Goal: Task Accomplishment & Management: Manage account settings

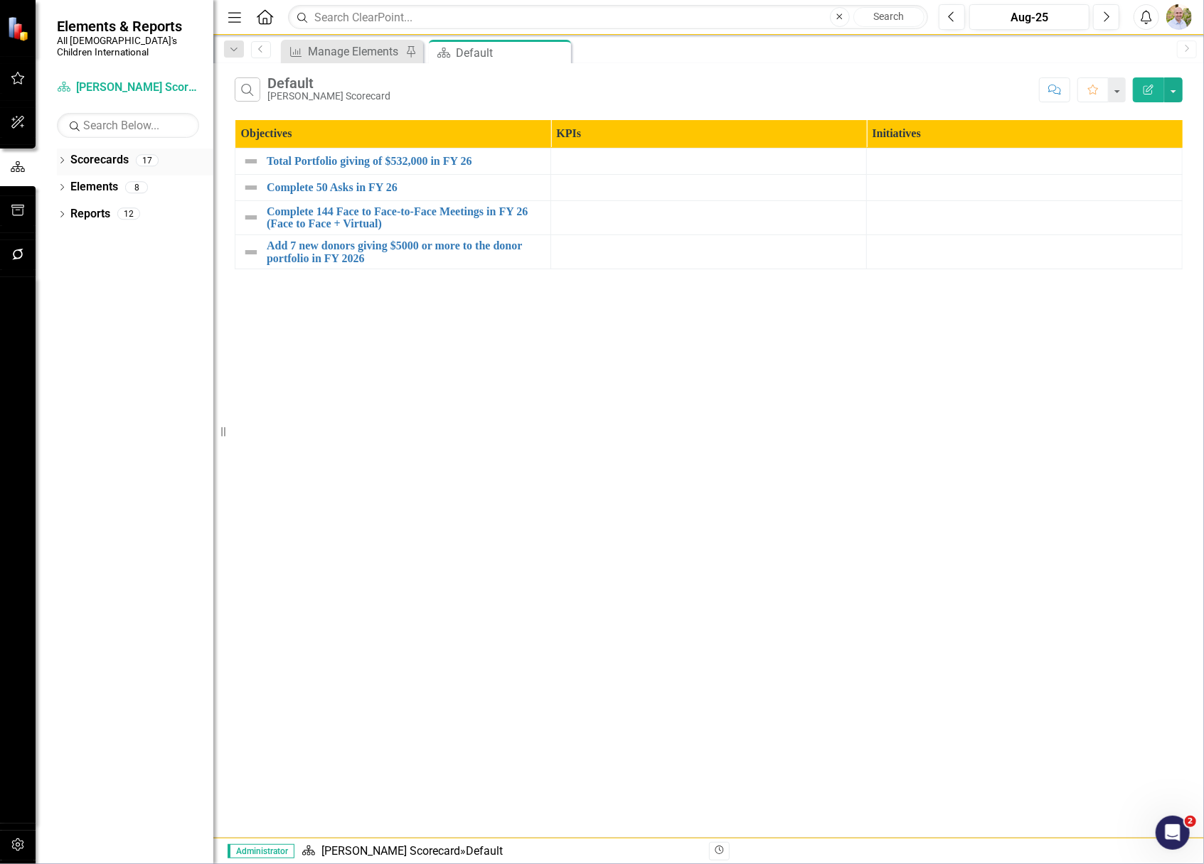
click at [69, 149] on div "Dropdown Scorecards 17" at bounding box center [135, 162] width 156 height 27
click at [58, 149] on div "Dropdown Scorecards 17" at bounding box center [135, 162] width 156 height 27
click at [63, 158] on icon "Dropdown" at bounding box center [62, 162] width 10 height 8
drag, startPoint x: 58, startPoint y: 172, endPoint x: 68, endPoint y: 171, distance: 10.0
click at [61, 171] on div "Dropdown Scorecards 17 Dropdown All God's Children International Dropdown Advan…" at bounding box center [135, 189] width 156 height 81
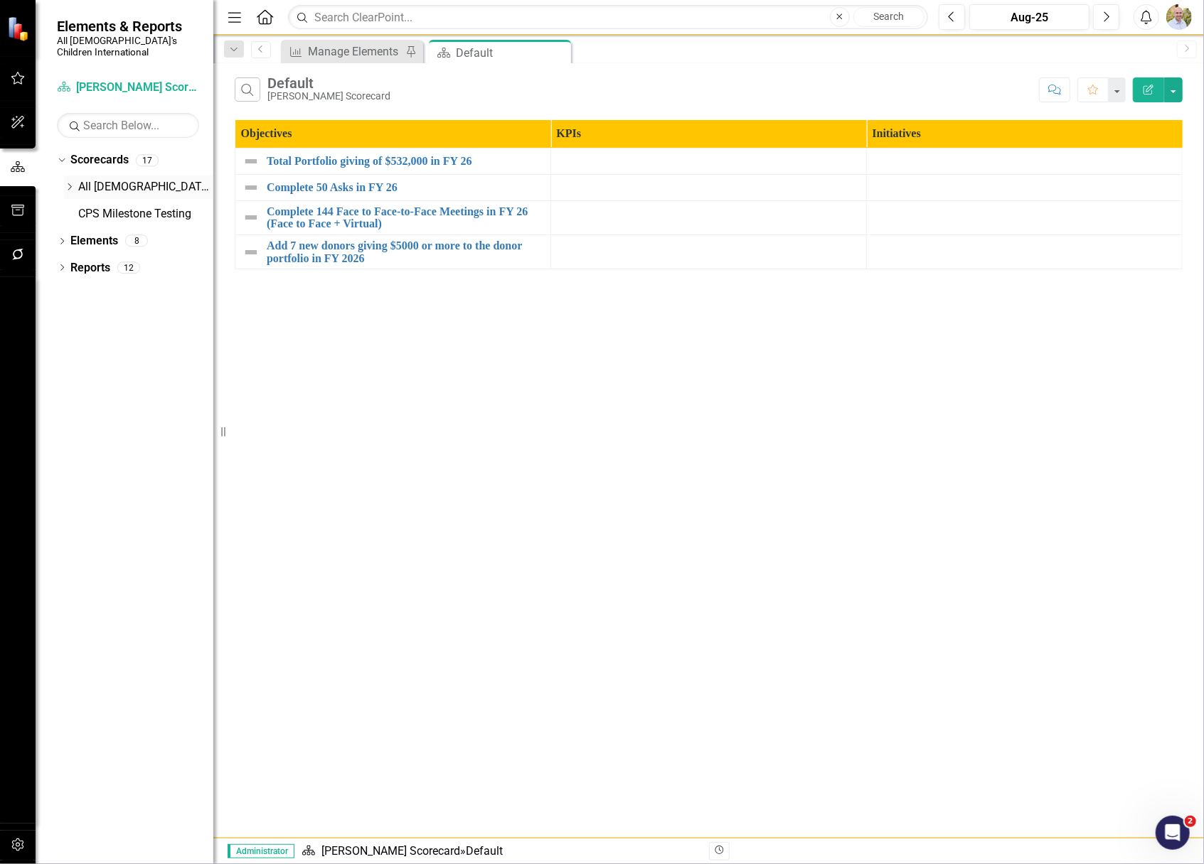
drag, startPoint x: 71, startPoint y: 171, endPoint x: 86, endPoint y: 186, distance: 20.6
click at [73, 183] on icon "Dropdown" at bounding box center [69, 187] width 11 height 9
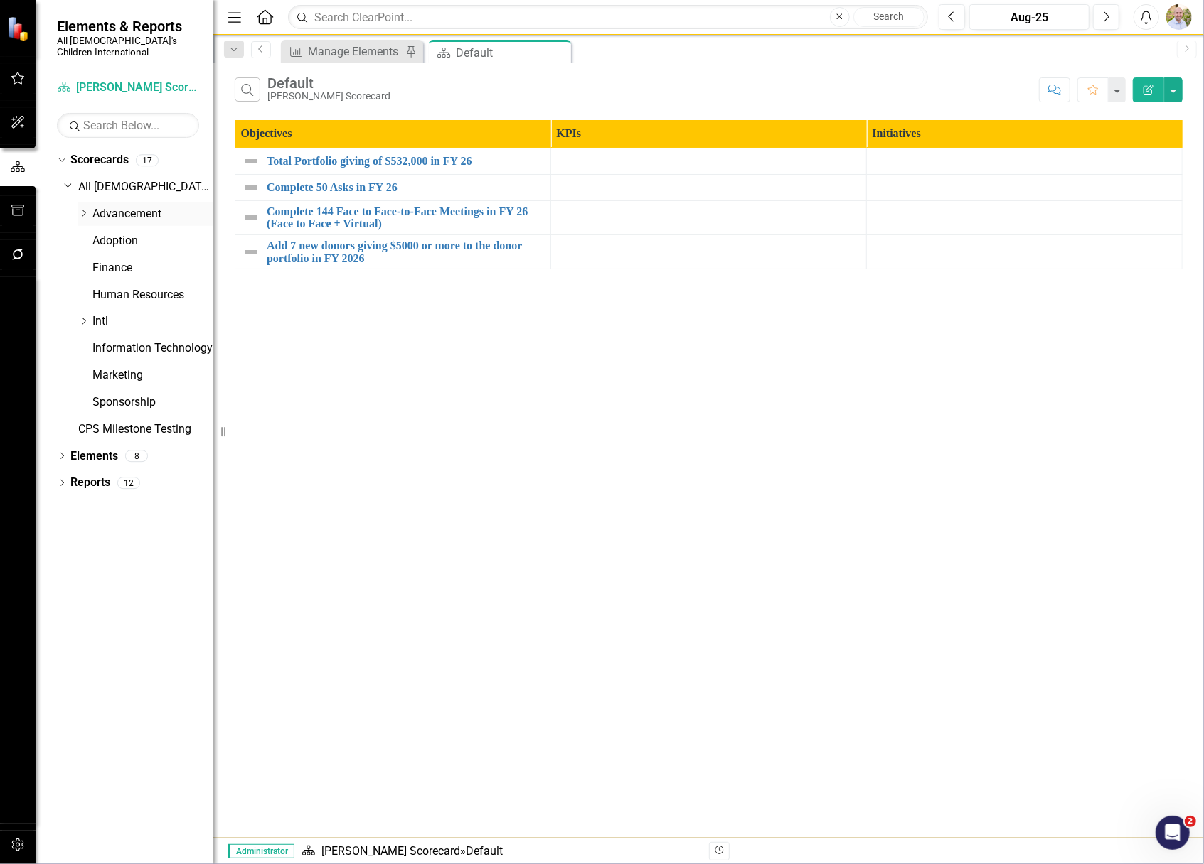
click at [100, 206] on link "Advancement" at bounding box center [152, 214] width 121 height 16
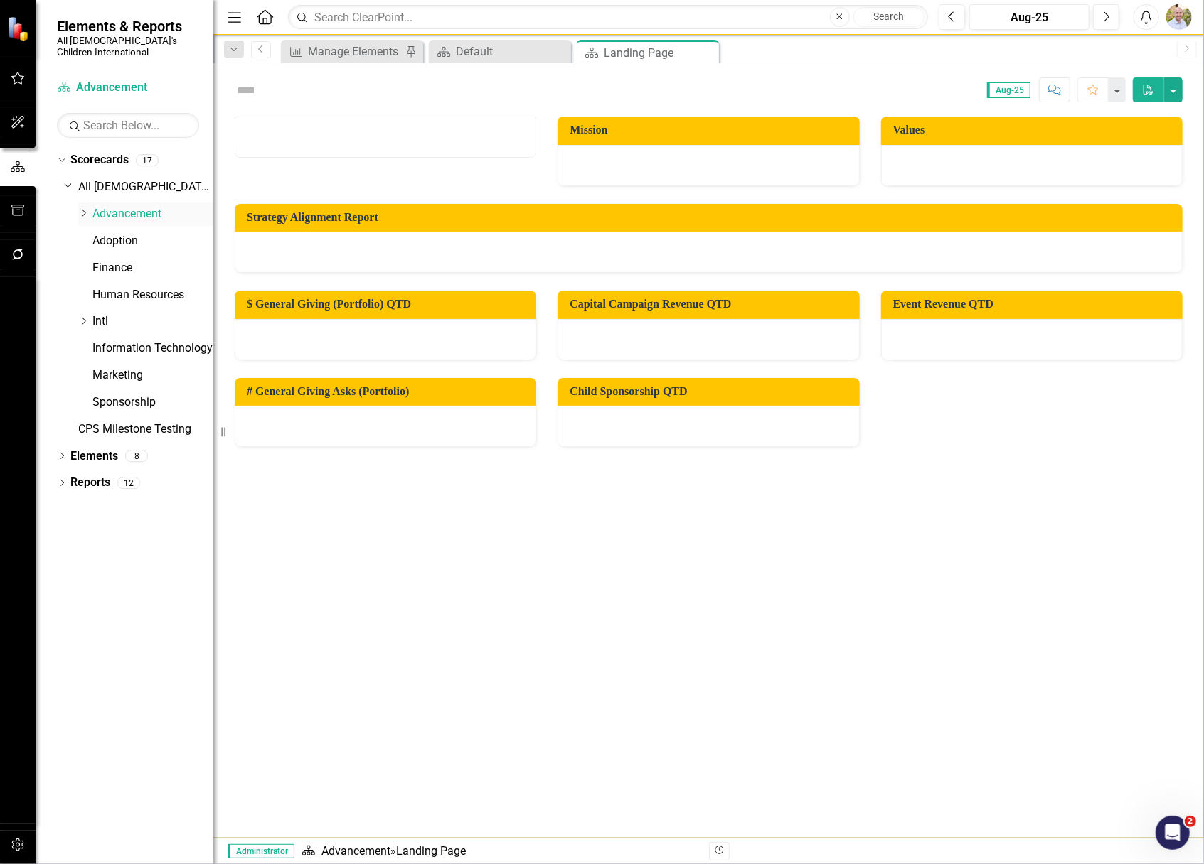
click at [83, 209] on icon "Dropdown" at bounding box center [83, 213] width 11 height 9
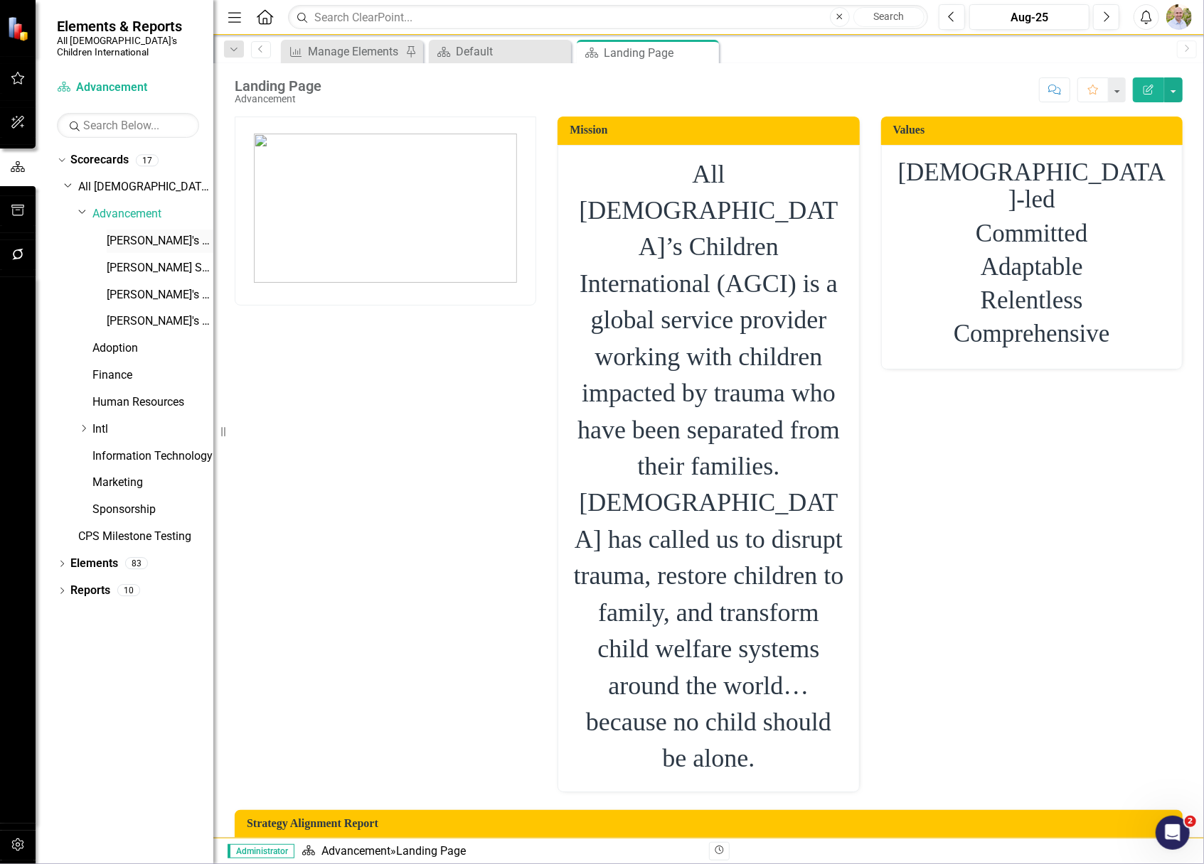
click at [135, 233] on link "[PERSON_NAME]'s Scorecard" at bounding box center [160, 241] width 107 height 16
click at [157, 233] on link "[PERSON_NAME]'s Scorecard" at bounding box center [160, 241] width 107 height 16
click at [95, 556] on link "Elements" at bounding box center [94, 564] width 48 height 16
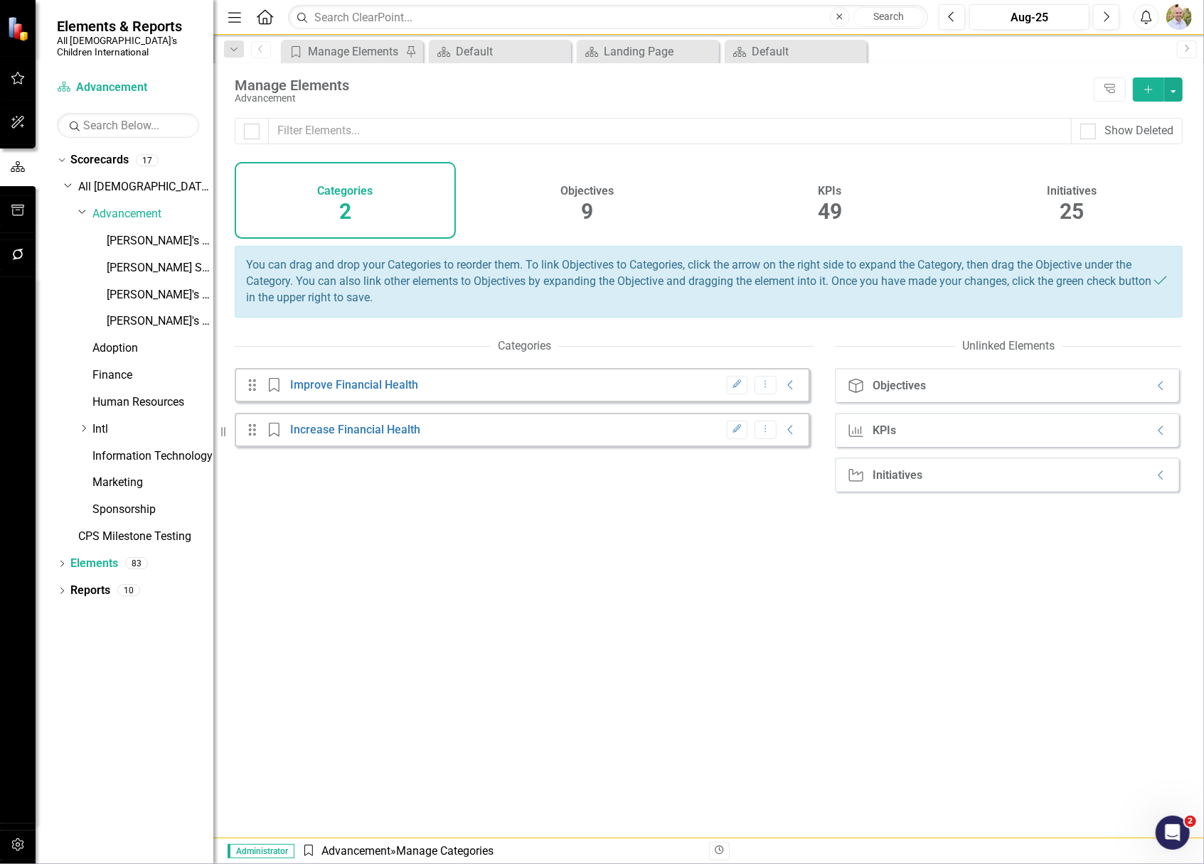
click at [820, 205] on span "49" at bounding box center [830, 211] width 24 height 25
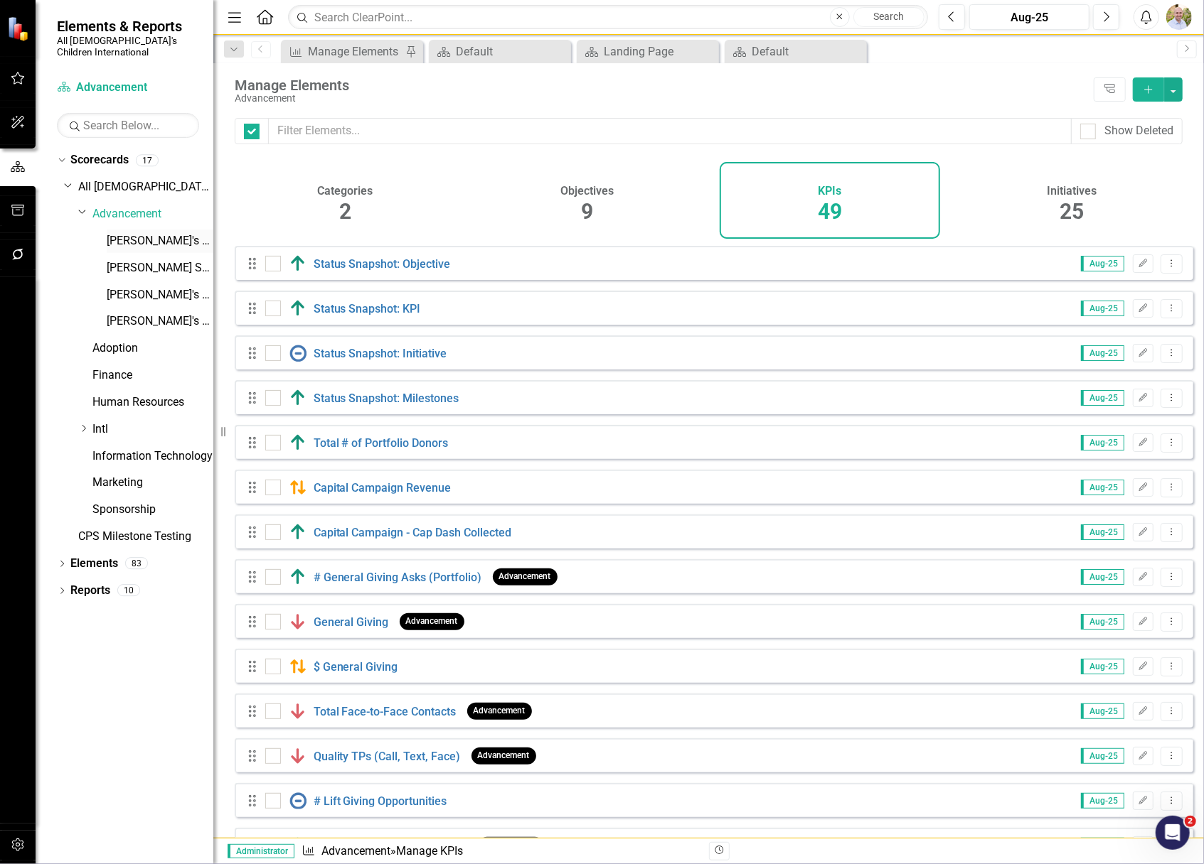
click at [134, 233] on link "[PERSON_NAME]'s Scorecard" at bounding box center [160, 241] width 107 height 16
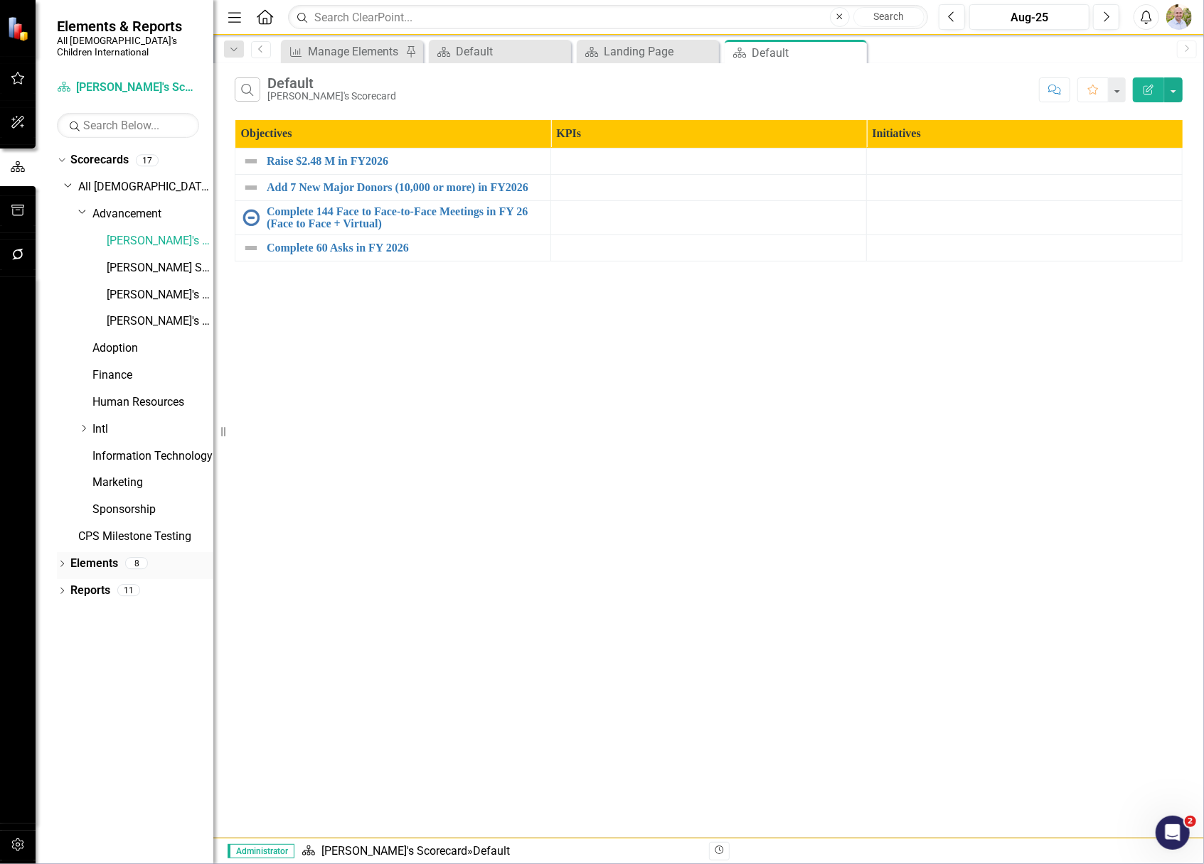
click at [115, 556] on link "Elements" at bounding box center [94, 564] width 48 height 16
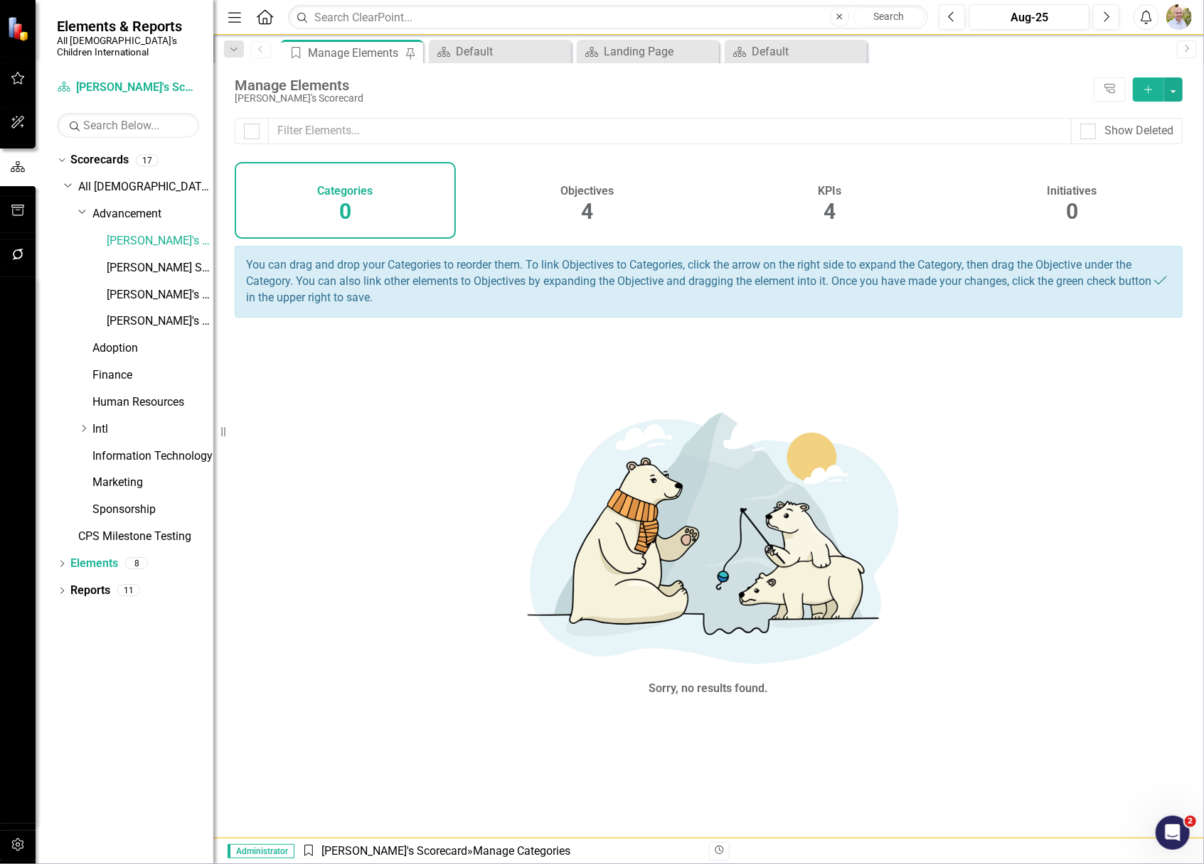
click at [826, 203] on span "4" at bounding box center [829, 211] width 12 height 25
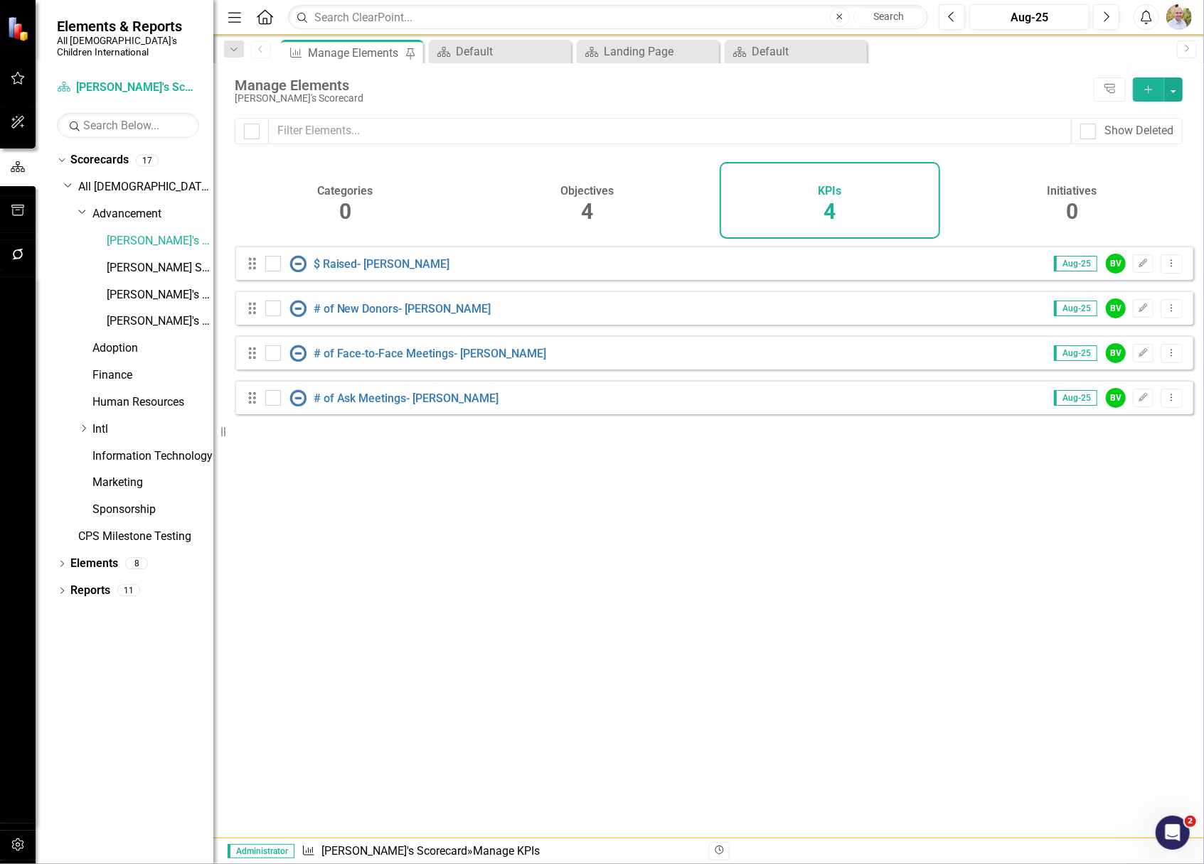
click at [1039, 80] on div "Manage Elements" at bounding box center [661, 85] width 852 height 16
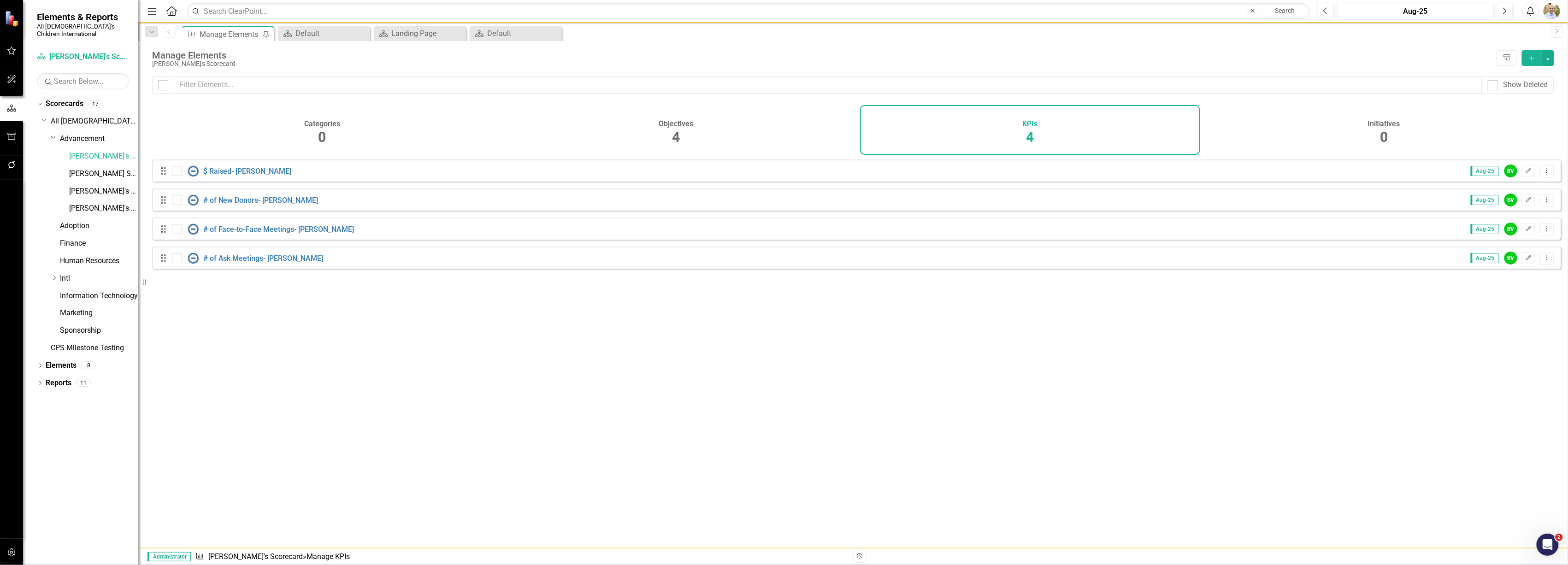
click at [211, 170] on div "Drag $ Raised- [PERSON_NAME] Aug-25 BV Edit Dropdown Menu" at bounding box center [857, 170] width 1409 height 22
click at [216, 172] on div "$ Raised- [PERSON_NAME]" at bounding box center [233, 170] width 122 height 11
click at [218, 174] on link "$ Raised- [PERSON_NAME]" at bounding box center [248, 171] width 88 height 9
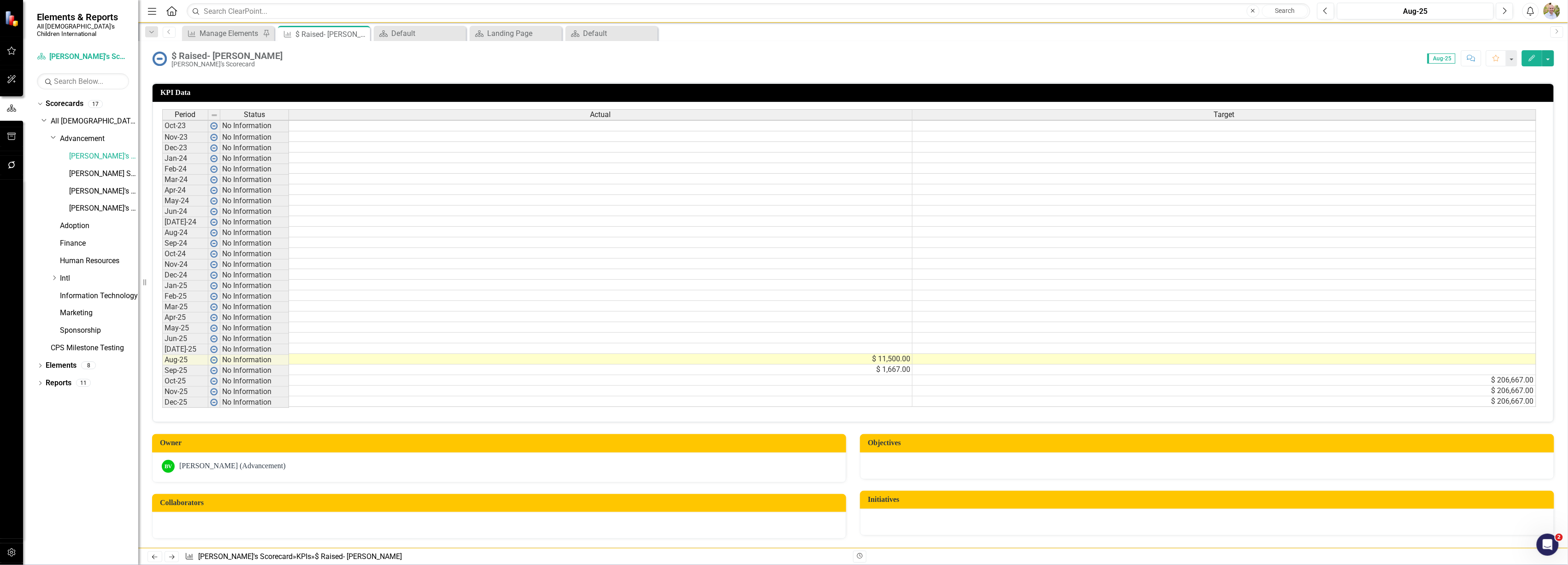
scroll to position [3, 0]
click at [168, 32] on icon at bounding box center [169, 31] width 3 height 5
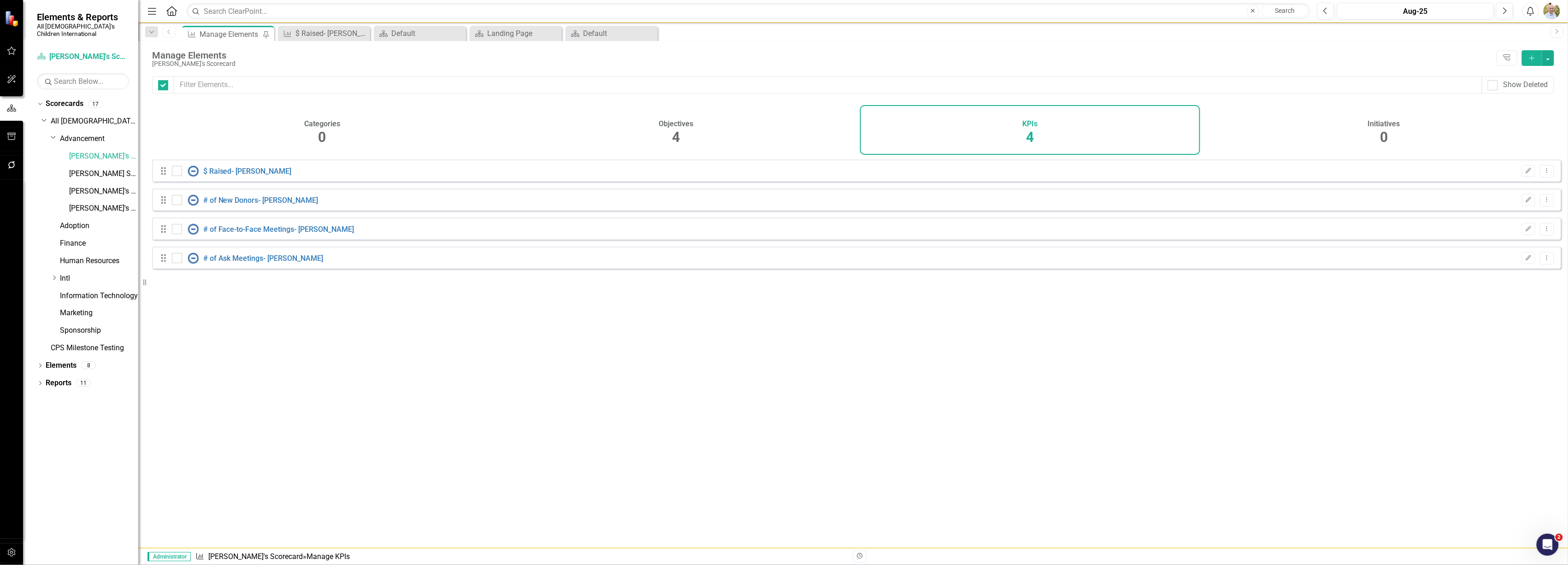
checkbox input "false"
click at [215, 176] on link "$ Raised- [PERSON_NAME]" at bounding box center [248, 171] width 88 height 9
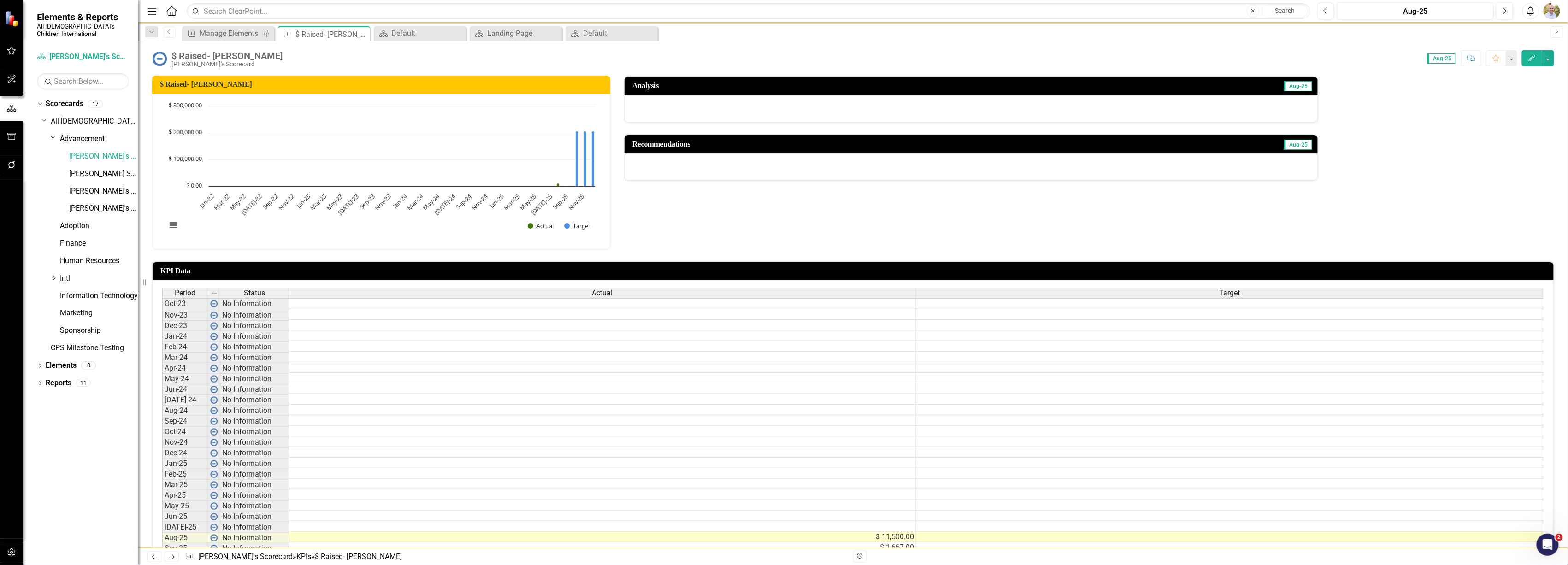
click at [780, 60] on button "Edit" at bounding box center [1532, 58] width 20 height 16
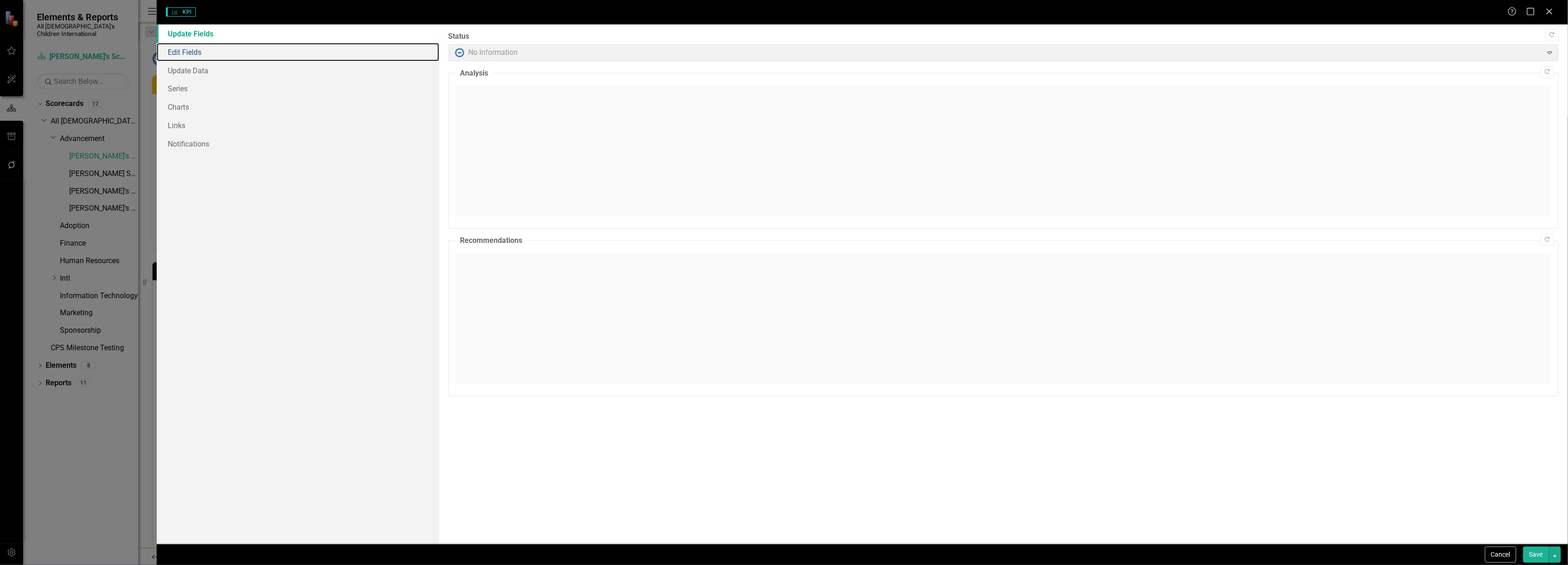
drag, startPoint x: 192, startPoint y: 52, endPoint x: 185, endPoint y: 84, distance: 32.8
click at [193, 52] on link "Edit Fields" at bounding box center [298, 52] width 282 height 18
click at [185, 84] on link "Series" at bounding box center [298, 88] width 282 height 18
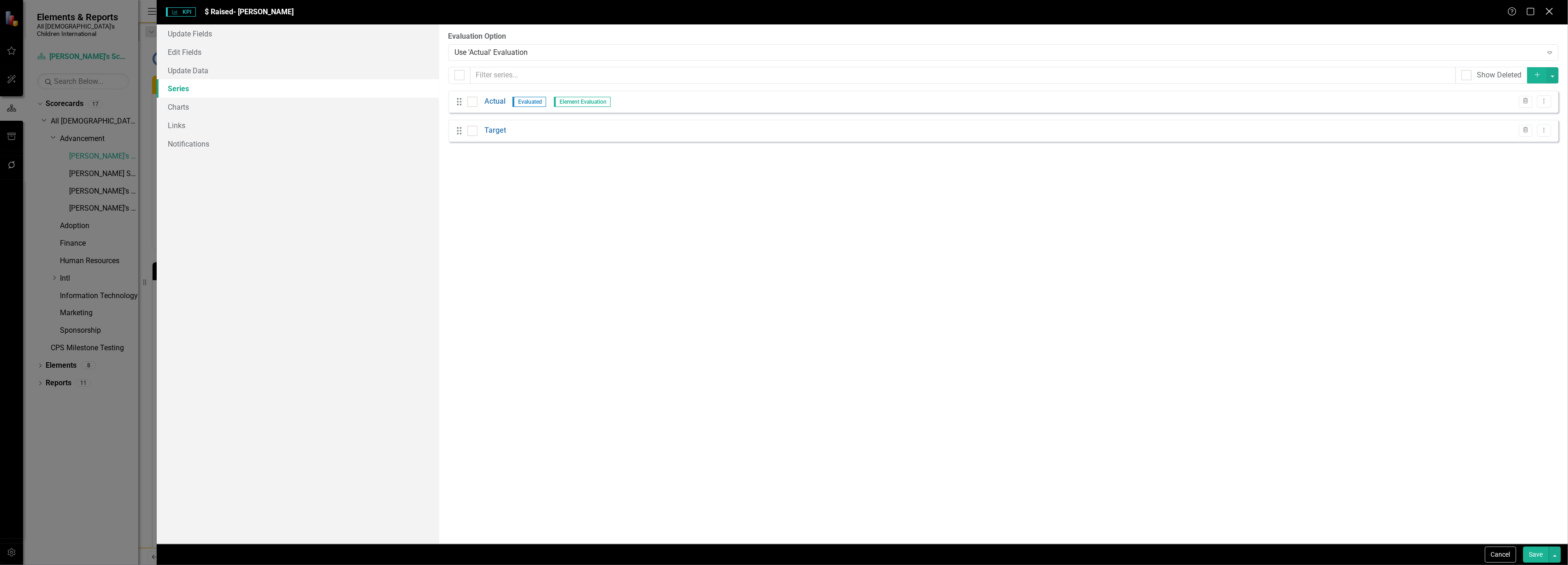
click at [780, 12] on icon "Close" at bounding box center [1550, 12] width 12 height 9
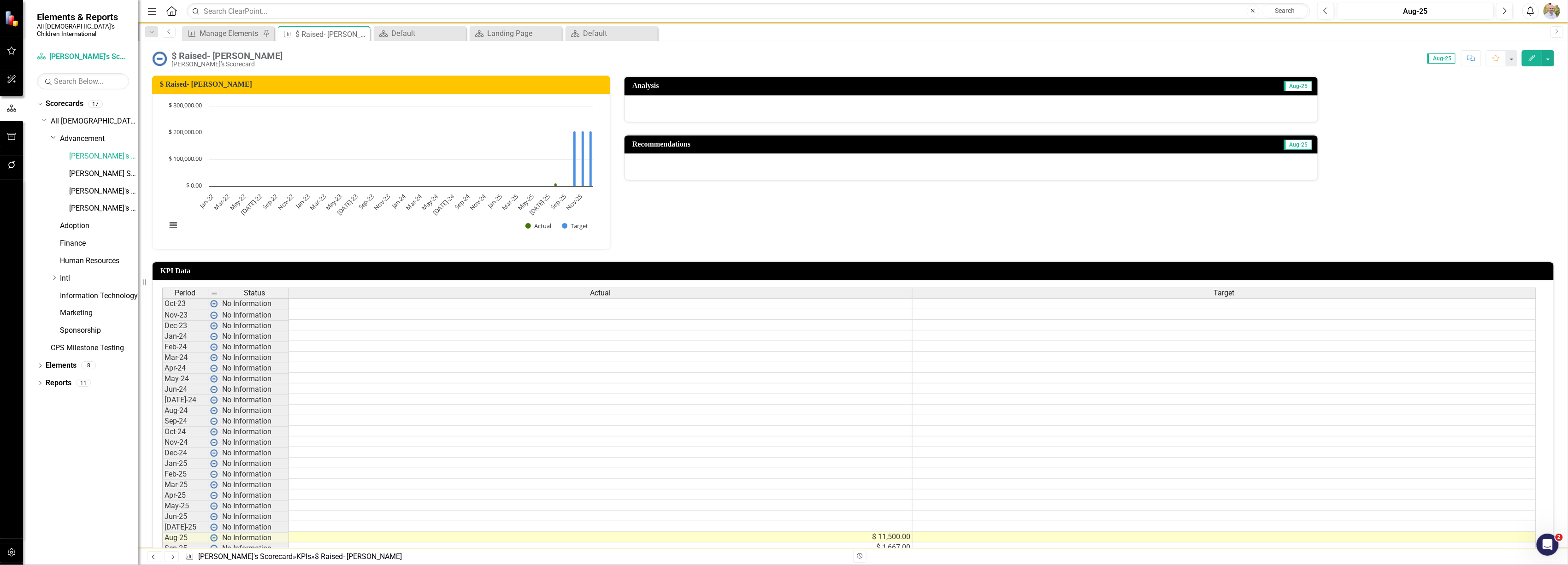
click at [171, 32] on icon "Previous" at bounding box center [169, 32] width 7 height 6
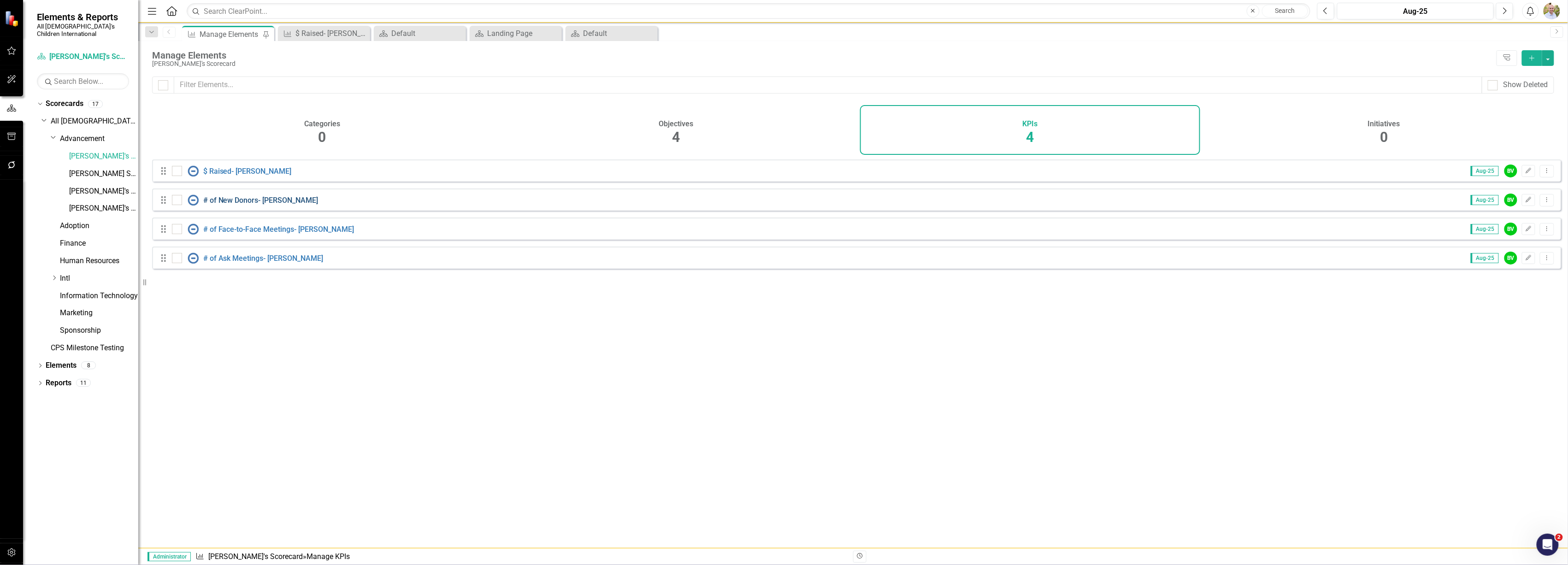
click at [238, 205] on link "# of New Donors- [PERSON_NAME]" at bounding box center [261, 200] width 115 height 9
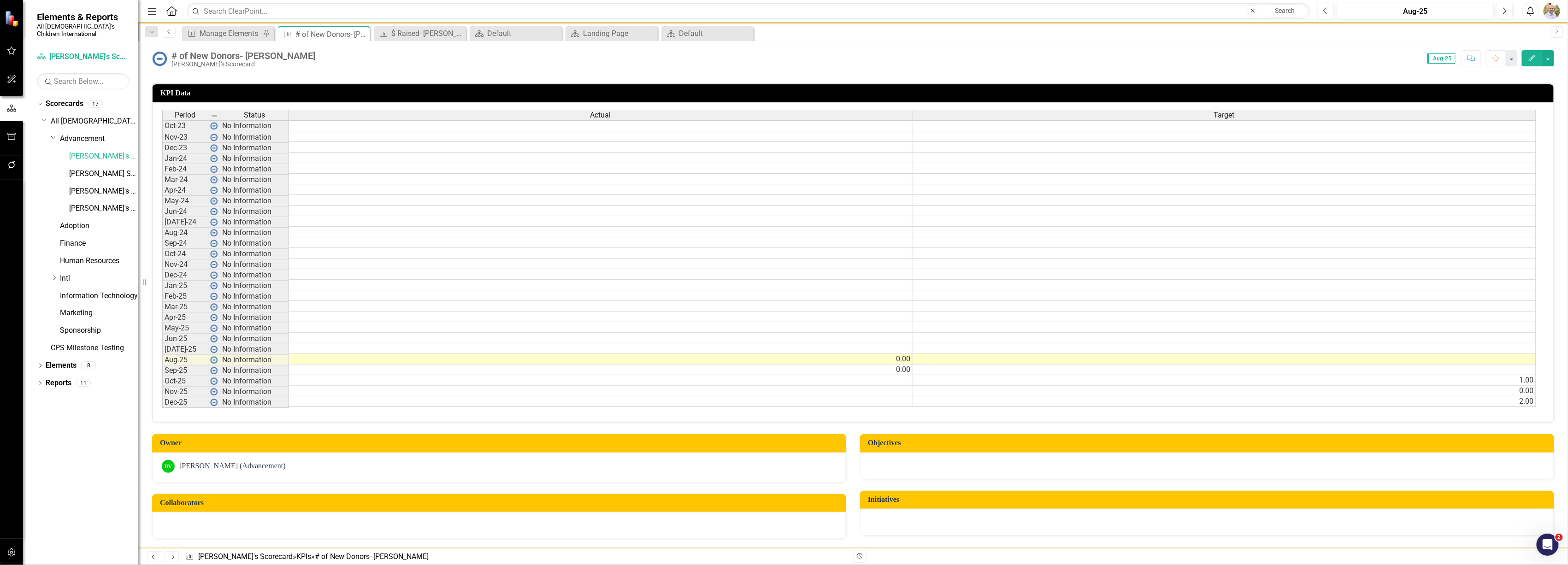
click at [170, 33] on icon "Previous" at bounding box center [169, 32] width 7 height 6
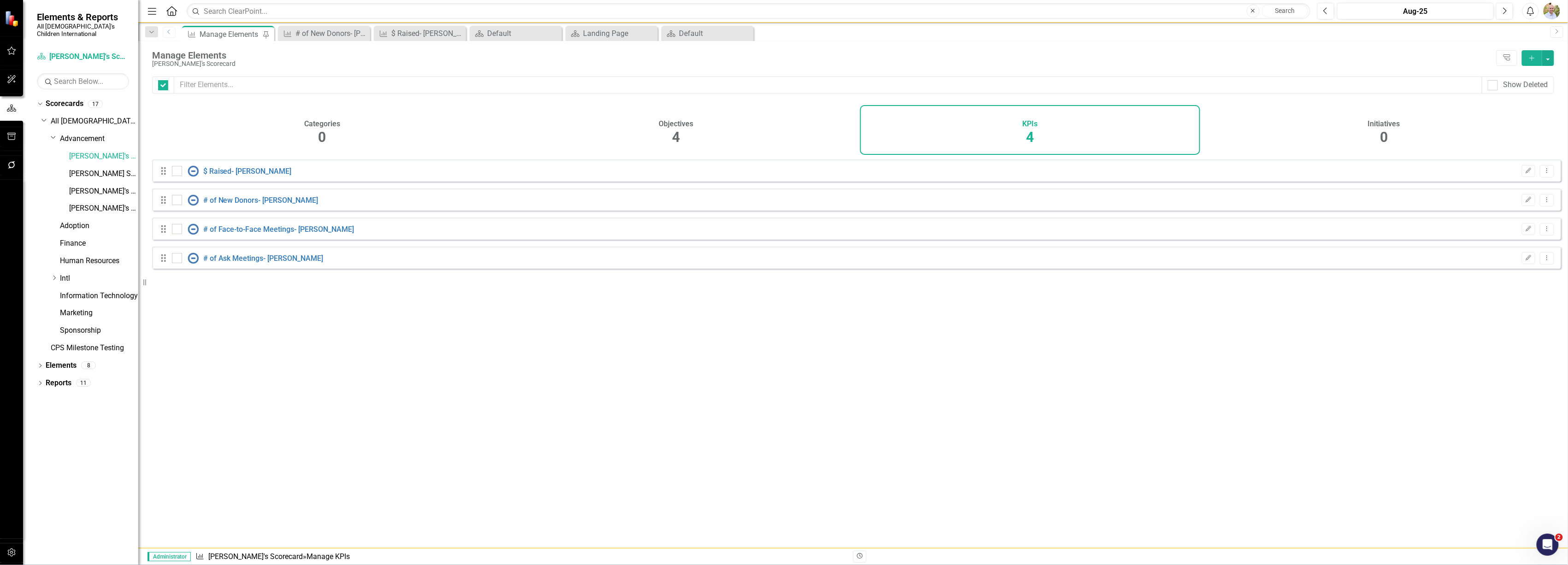
checkbox input "false"
